Goal: Transaction & Acquisition: Purchase product/service

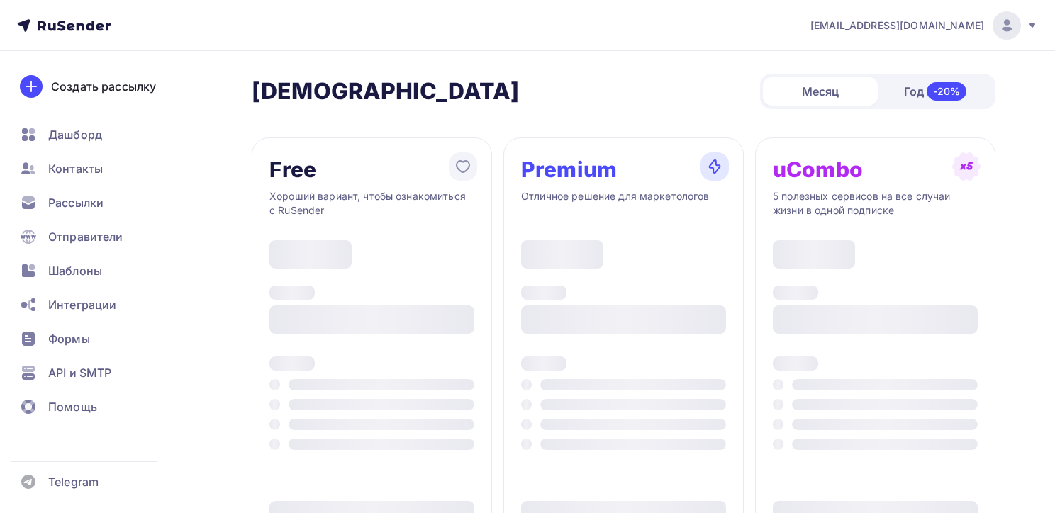
type input "500"
type input "100"
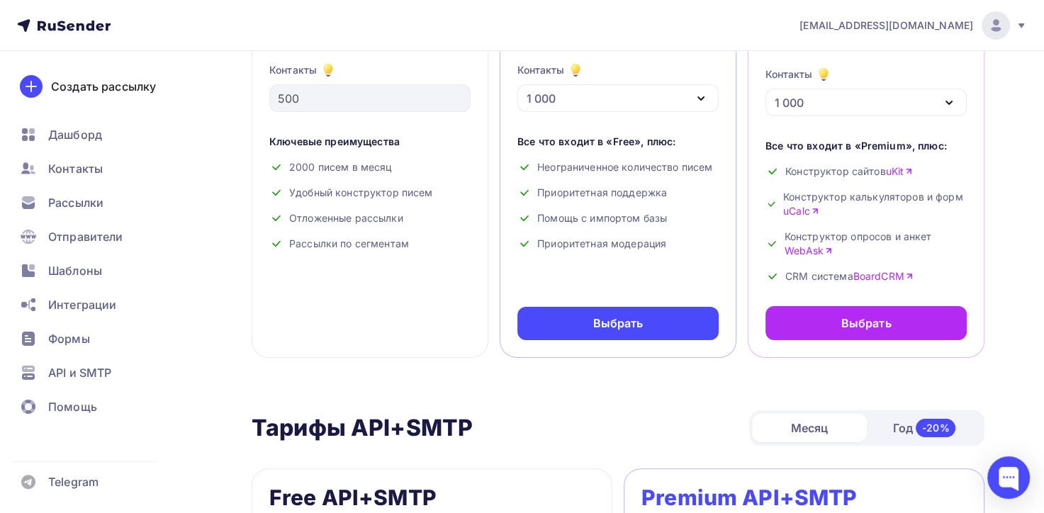
scroll to position [71, 0]
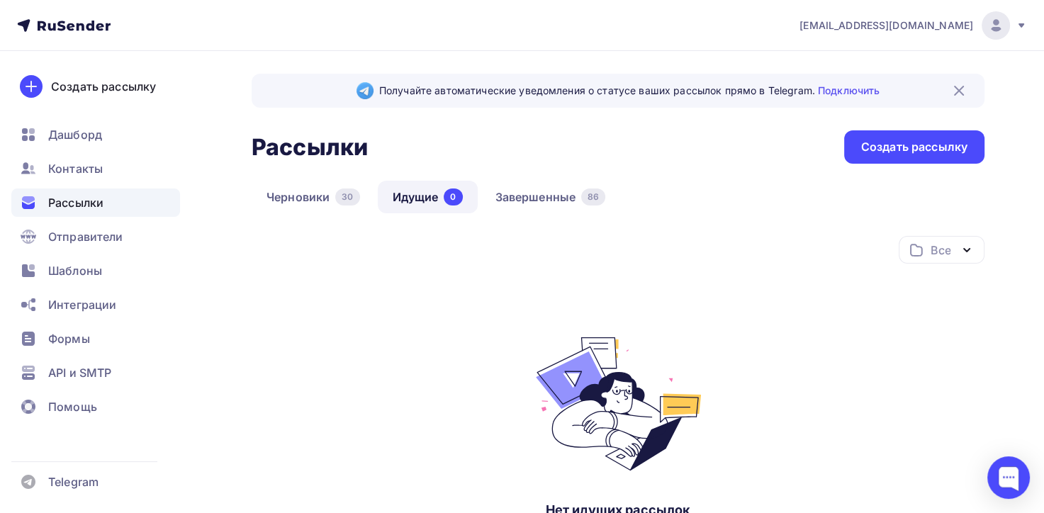
click at [69, 23] on icon at bounding box center [64, 25] width 94 height 17
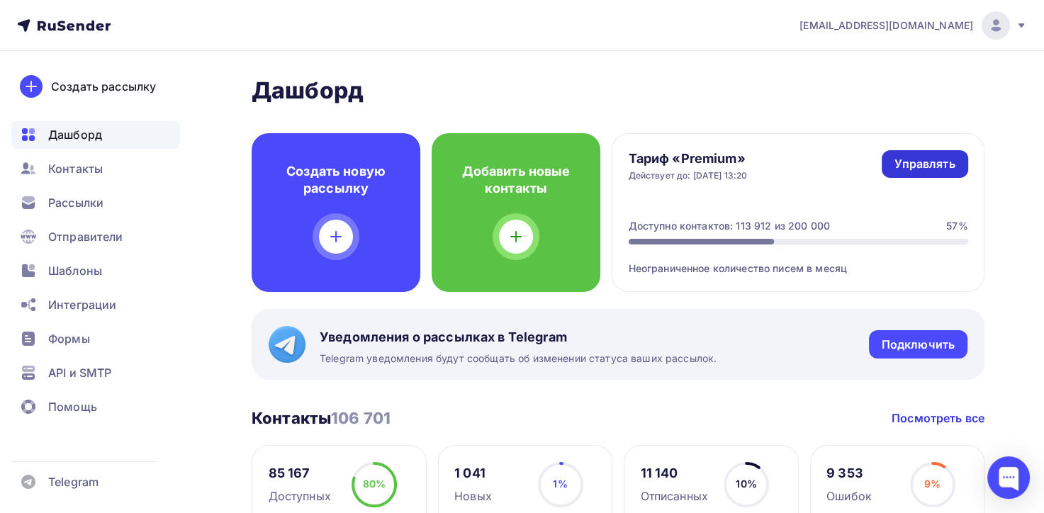
click at [938, 164] on div "Управлять" at bounding box center [924, 164] width 60 height 16
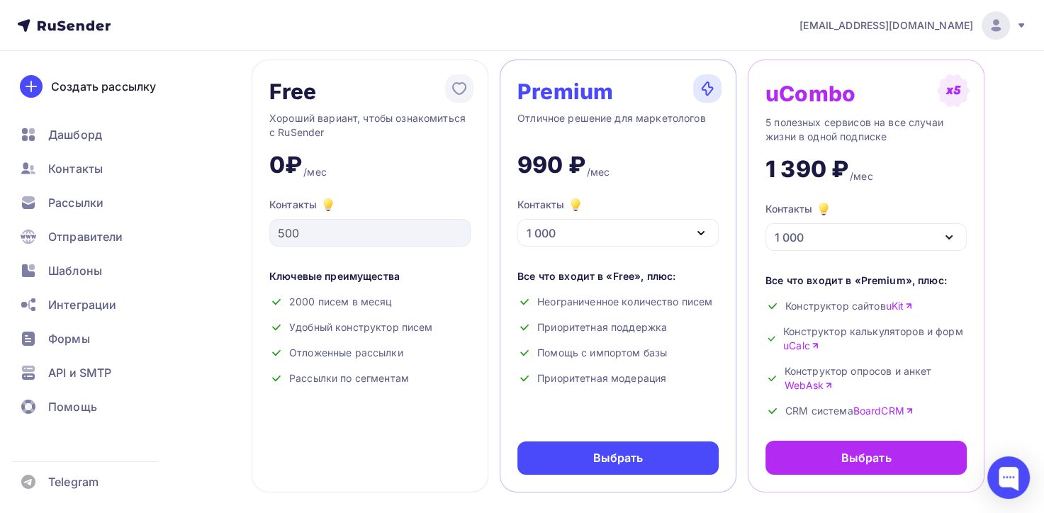
scroll to position [71, 0]
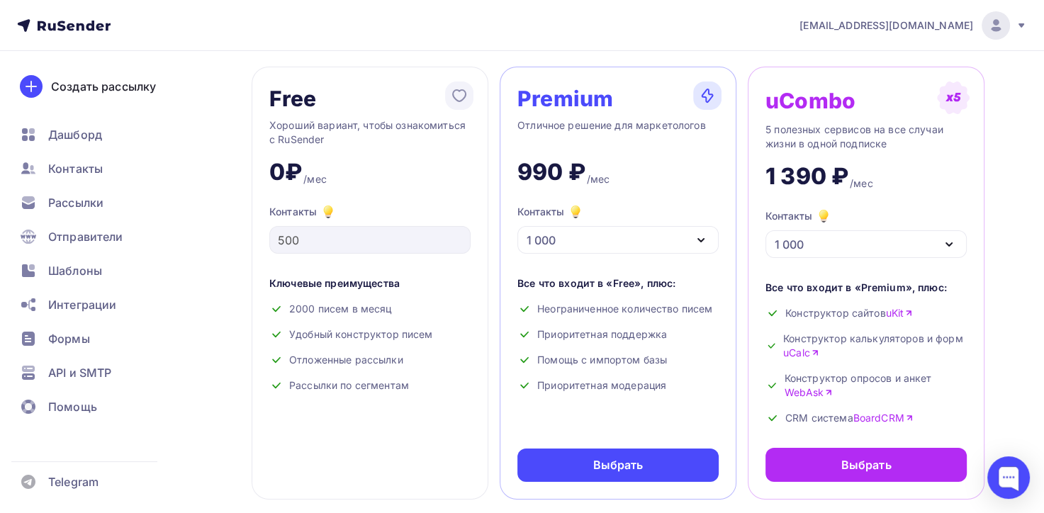
click at [557, 237] on div "1 000" at bounding box center [617, 240] width 201 height 28
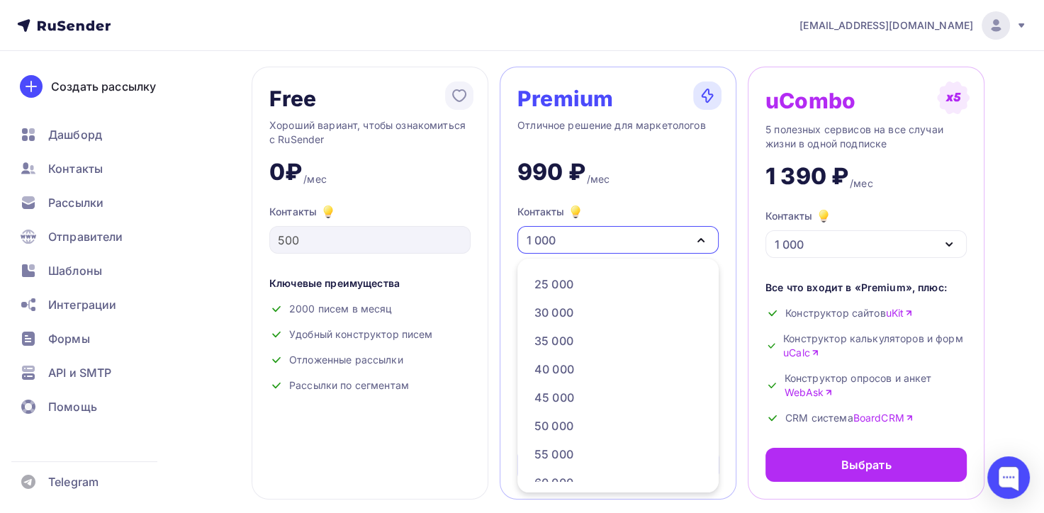
scroll to position [638, 0]
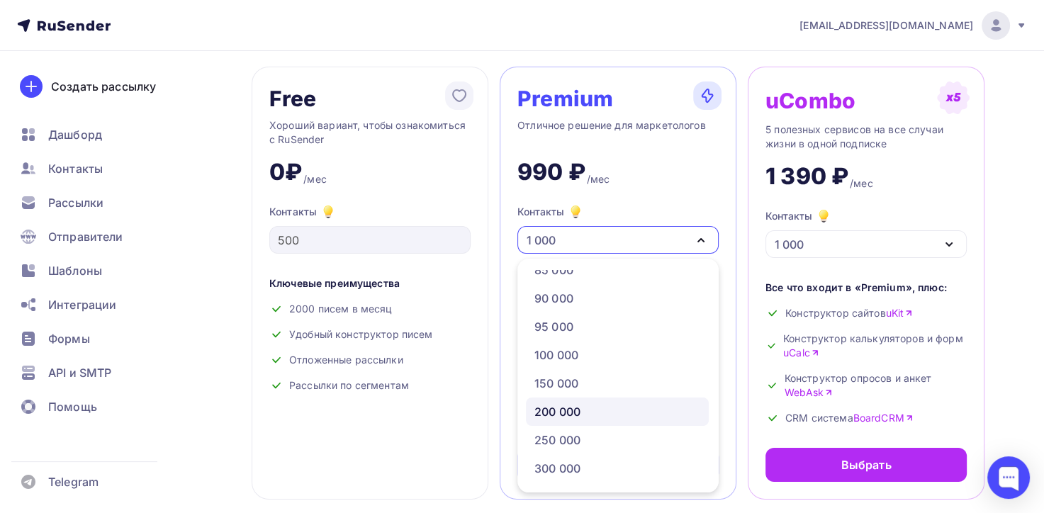
click at [561, 408] on div "200 000" at bounding box center [557, 411] width 46 height 17
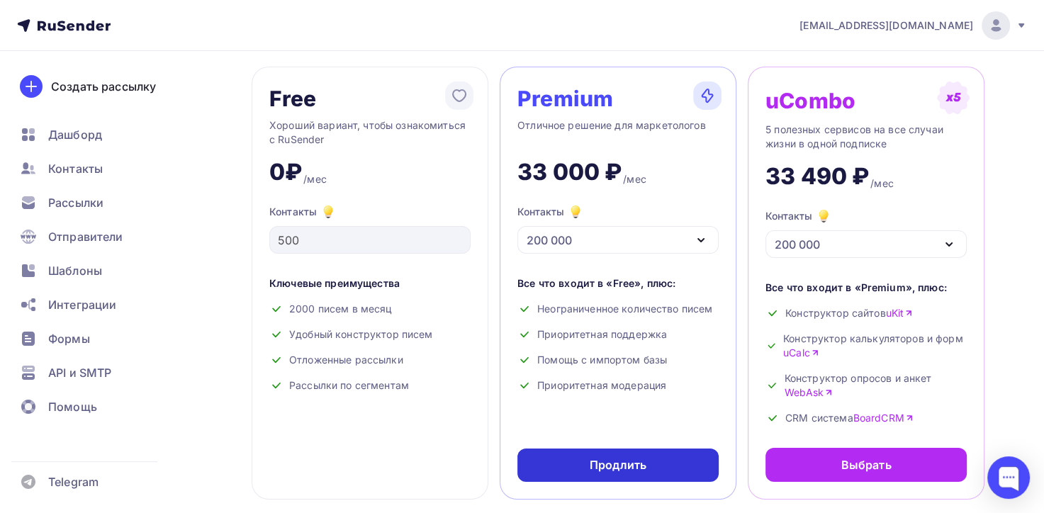
click at [584, 473] on div "Продлить" at bounding box center [617, 465] width 201 height 33
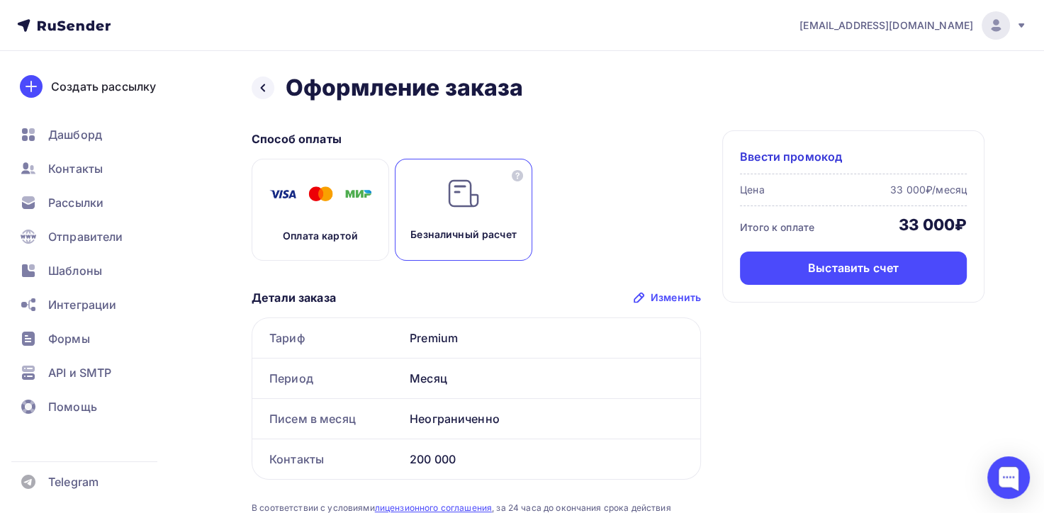
click at [497, 227] on p "Безналичный расчет" at bounding box center [463, 234] width 106 height 14
click at [840, 270] on div "Выставить счет" at bounding box center [853, 268] width 91 height 16
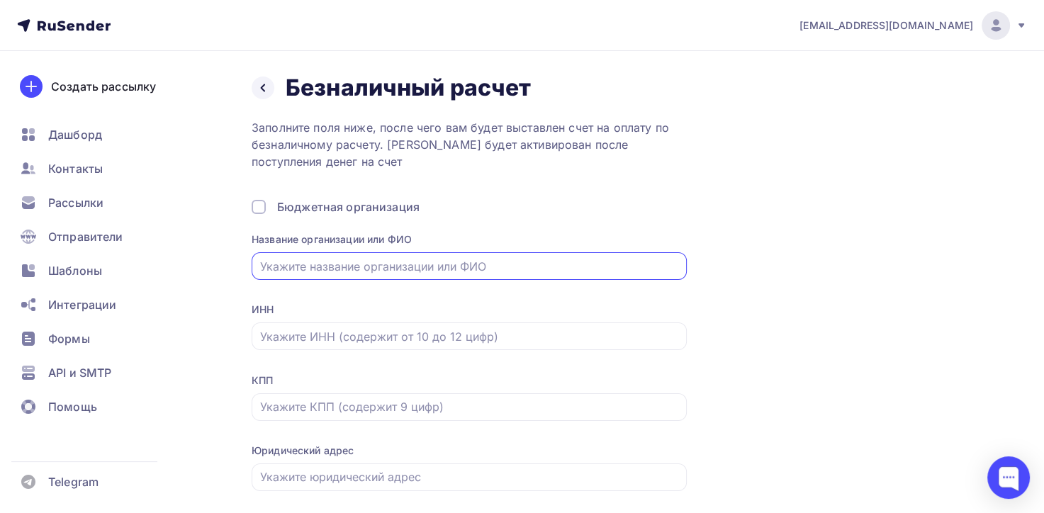
type input "УК "Яхонты""
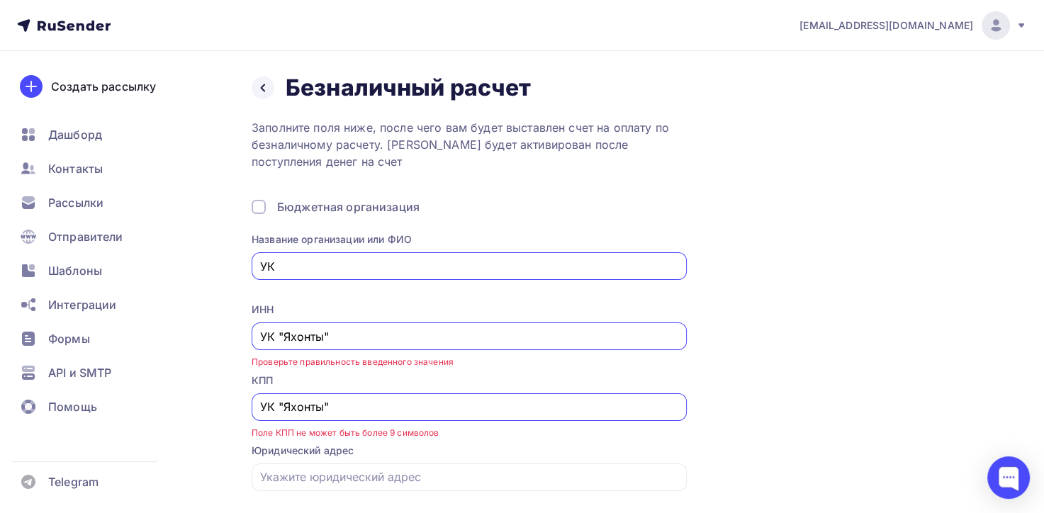
type input "У"
type input "ООО "УК "ЯХОНТЫ" ОТЕЛИ.РУ""
type input "[PERSON_NAME][STREET_ADDRESS], помещ 5"
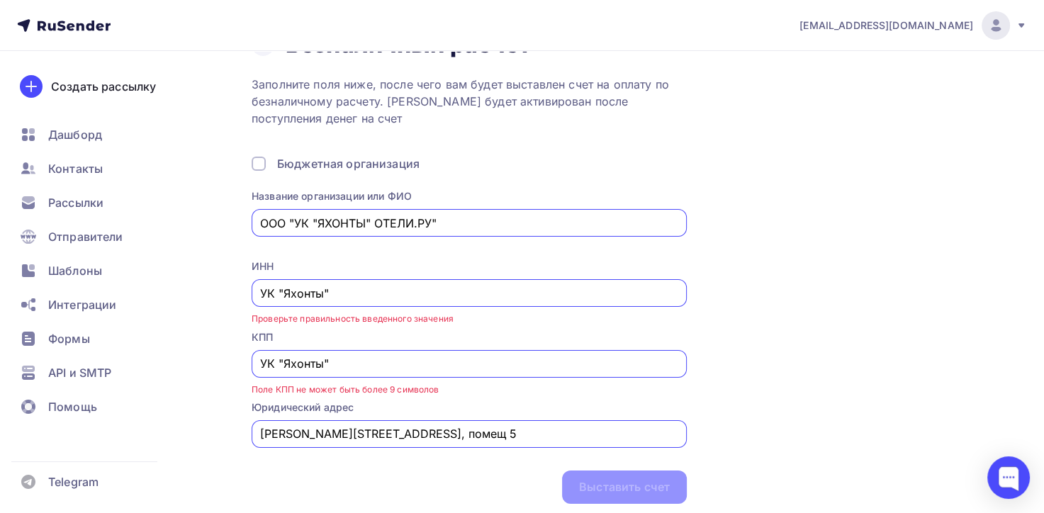
scroll to position [89, 0]
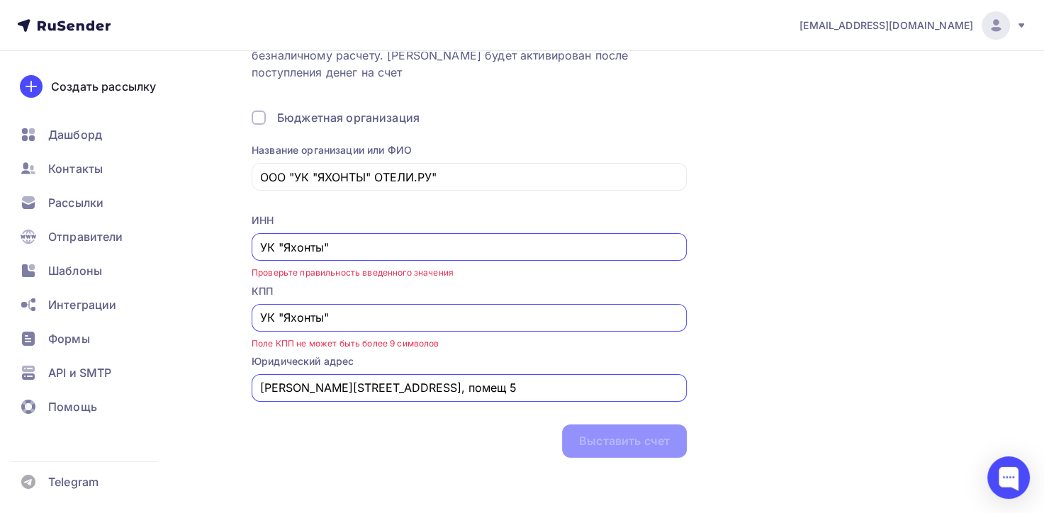
drag, startPoint x: 333, startPoint y: 319, endPoint x: 244, endPoint y: 318, distance: 89.3
click at [244, 318] on div "Назад Безналичный расчет Безналичный расчет Заполните поля ниже, после чего вам…" at bounding box center [522, 238] width 1044 height 553
drag, startPoint x: 333, startPoint y: 245, endPoint x: 257, endPoint y: 245, distance: 75.8
click at [257, 245] on div "УК "Яхонты"" at bounding box center [469, 247] width 435 height 28
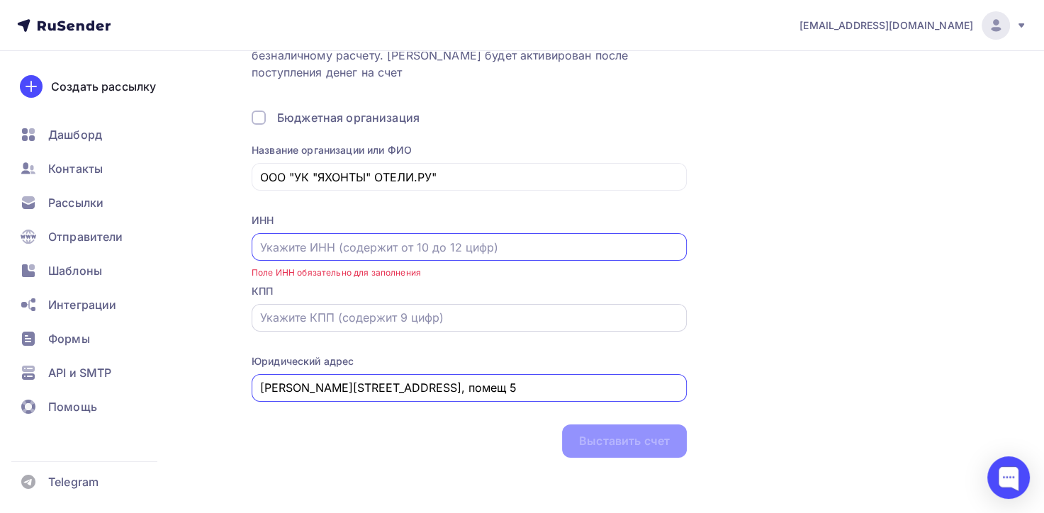
click at [271, 315] on input "text" at bounding box center [469, 317] width 419 height 17
paste input "501701001"
type input "501701001"
click at [288, 252] on input "text" at bounding box center [469, 247] width 419 height 17
paste input "5017116860"
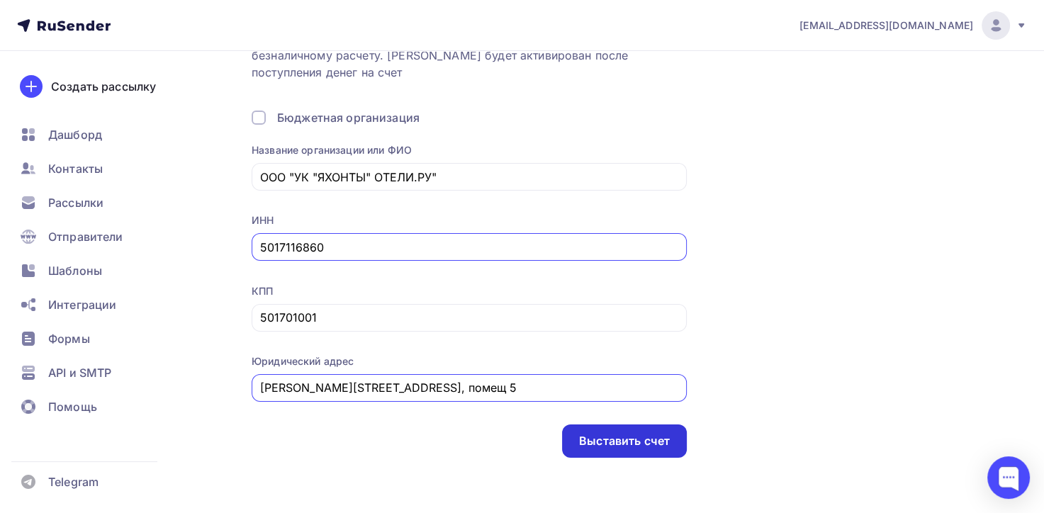
type input "5017116860"
click at [585, 444] on div "Выставить счет" at bounding box center [624, 441] width 91 height 16
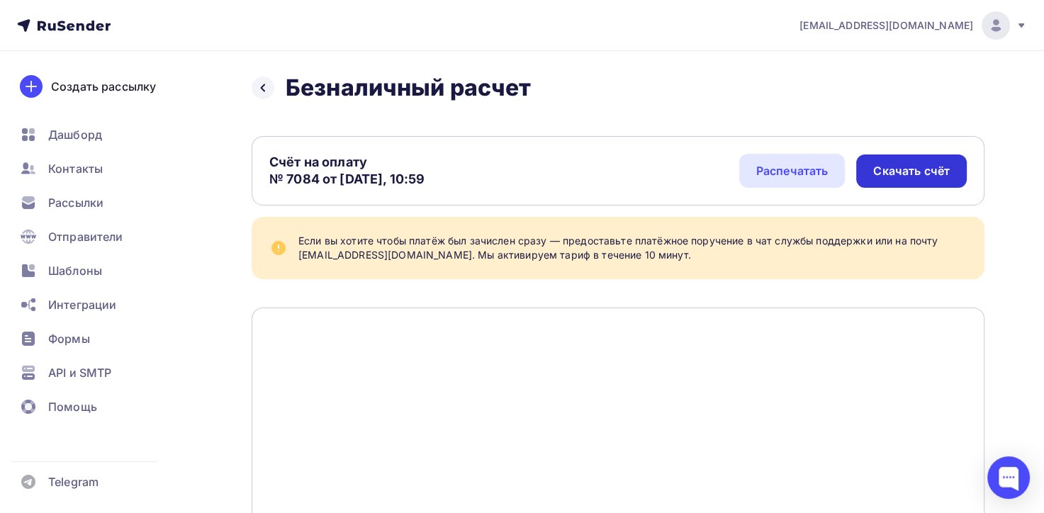
click at [890, 168] on div "Скачать счёт" at bounding box center [911, 171] width 77 height 16
